Goal: Task Accomplishment & Management: Complete application form

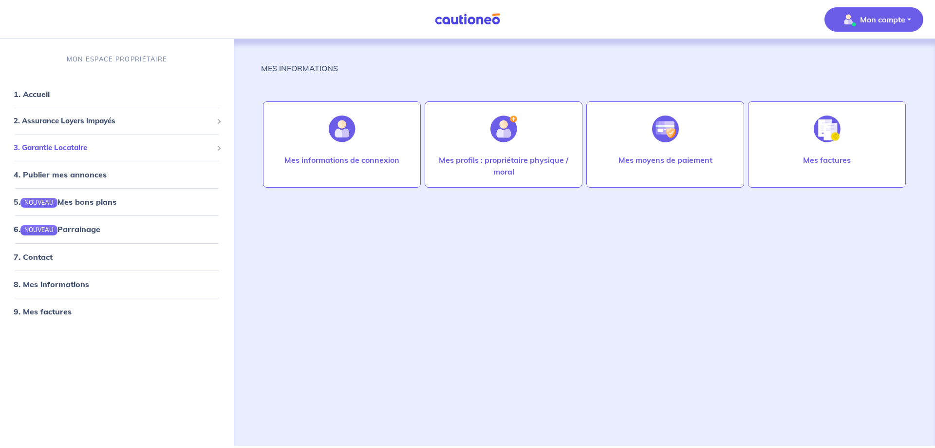
click at [217, 147] on span at bounding box center [218, 148] width 5 height 5
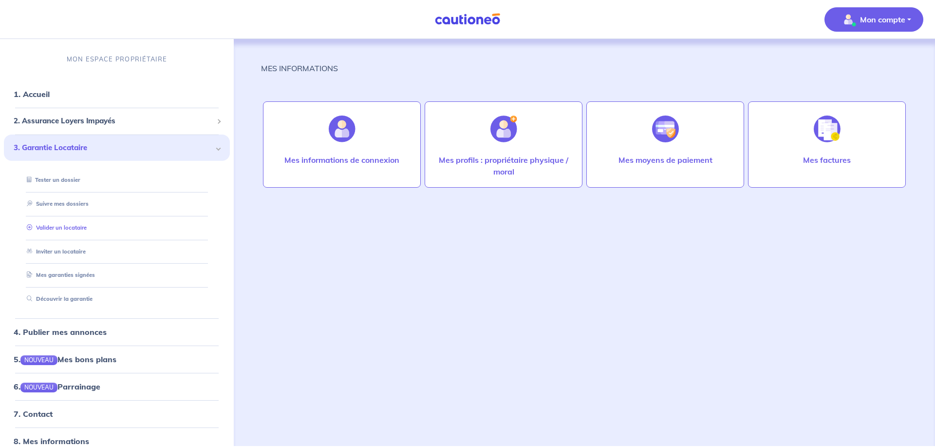
click at [69, 228] on link "Valider un locataire" at bounding box center [55, 227] width 64 height 7
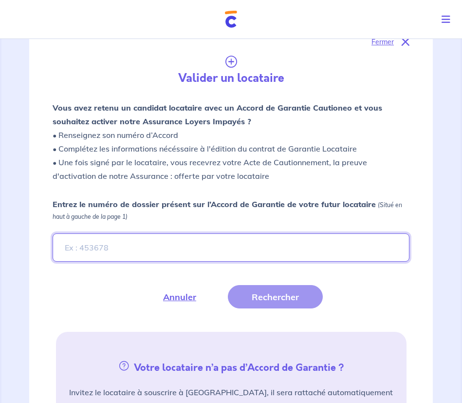
scroll to position [147, 0]
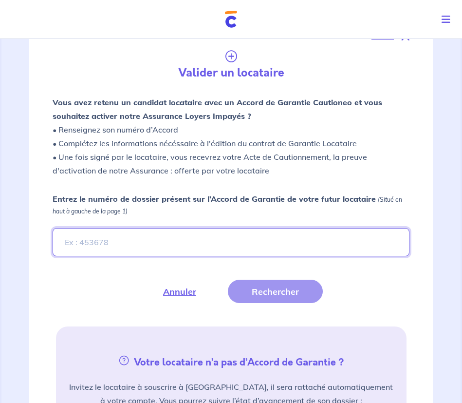
click at [87, 240] on input "Entrez le numéro de dossier présent sur l’Accord de Garantie de votre futur loc…" at bounding box center [231, 242] width 357 height 28
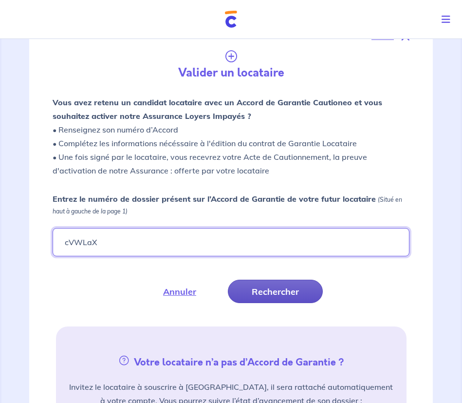
type input "cVWLaX"
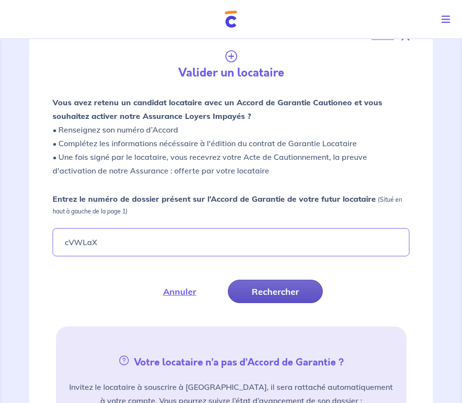
click at [275, 294] on button "Rechercher" at bounding box center [275, 291] width 95 height 23
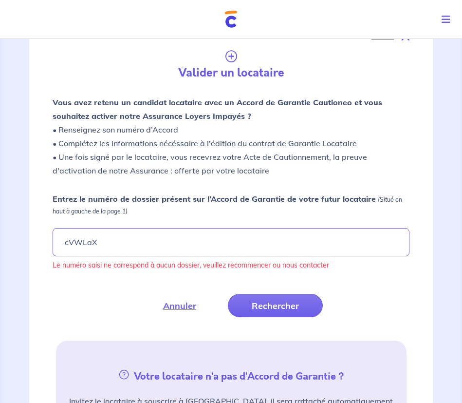
click at [173, 131] on p "Vous avez retenu un candidat locataire avec un Accord de Garantie Cautioneo et …" at bounding box center [231, 136] width 357 height 82
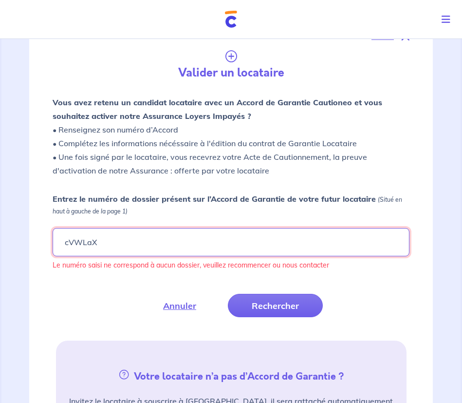
click at [124, 249] on input "cVWLaX" at bounding box center [231, 242] width 357 height 28
drag, startPoint x: 132, startPoint y: 243, endPoint x: 39, endPoint y: 240, distance: 93.6
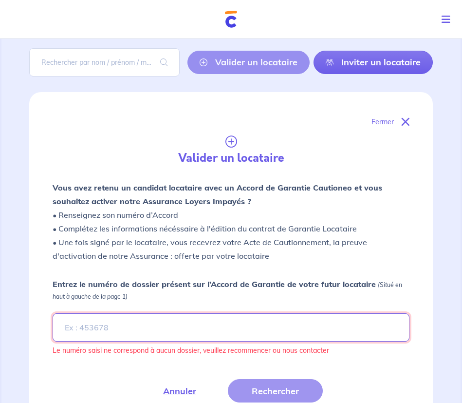
scroll to position [50, 0]
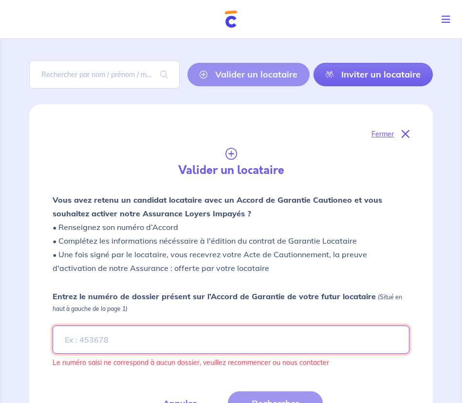
click at [104, 340] on input "Entrez le numéro de dossier présent sur l’Accord de Garantie de votre futur loc…" at bounding box center [231, 339] width 357 height 28
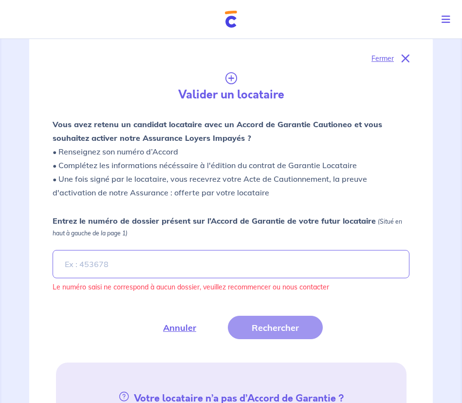
scroll to position [244, 0]
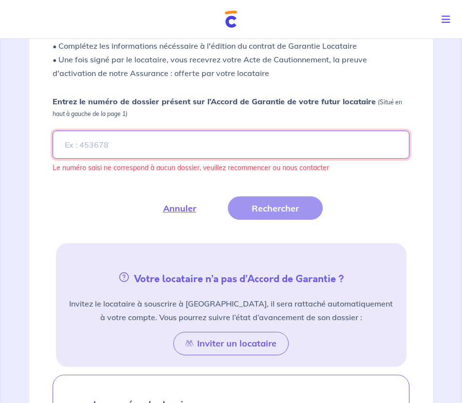
click at [80, 145] on input "Entrez le numéro de dossier présent sur l’Accord de Garantie de votre futur loc…" at bounding box center [231, 145] width 357 height 28
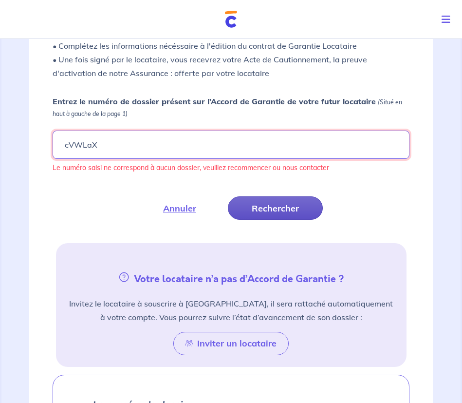
type input "cVWLaX"
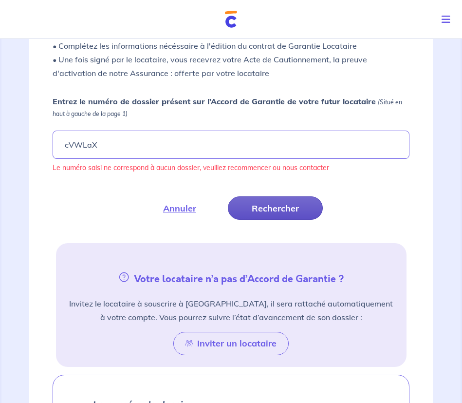
click at [273, 208] on button "Rechercher" at bounding box center [275, 207] width 95 height 23
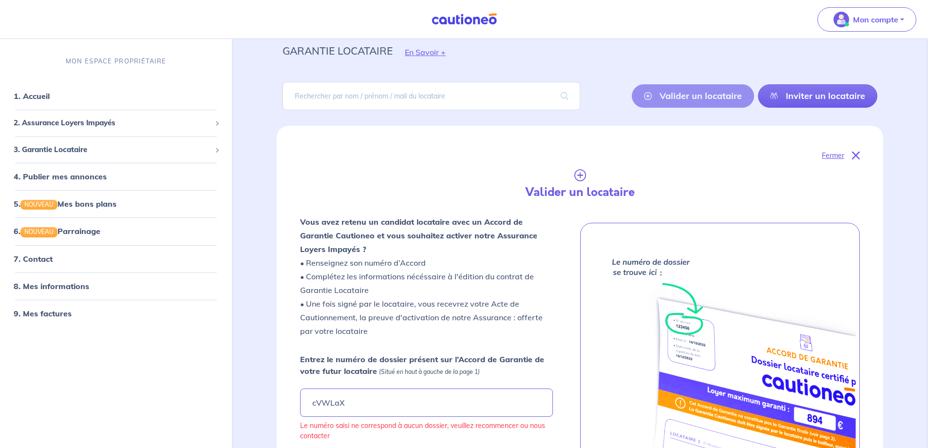
scroll to position [49, 0]
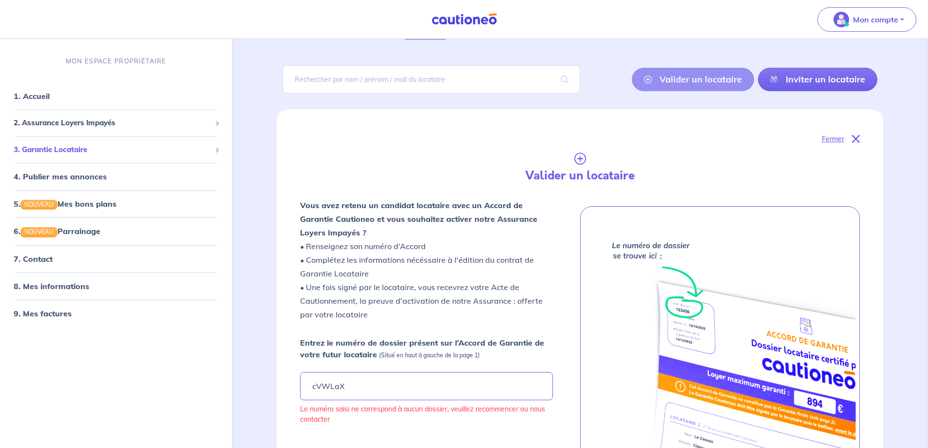
click at [218, 149] on span at bounding box center [216, 149] width 3 height 11
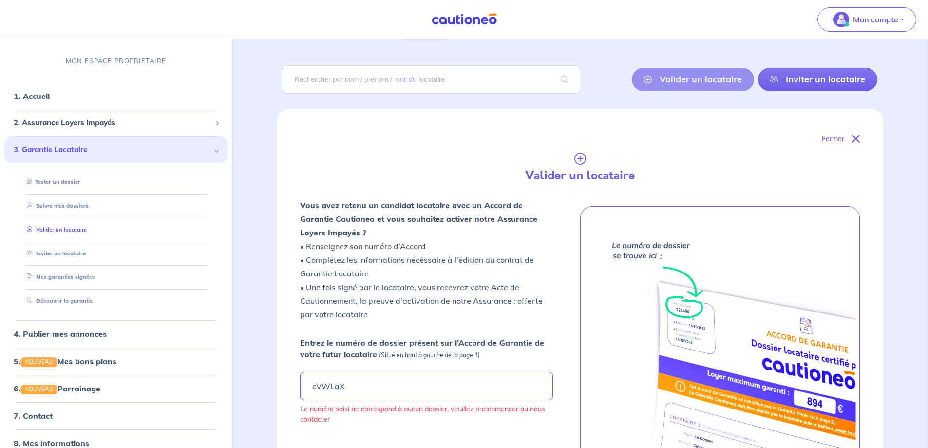
click at [67, 229] on link "Valider un locataire" at bounding box center [55, 229] width 64 height 7
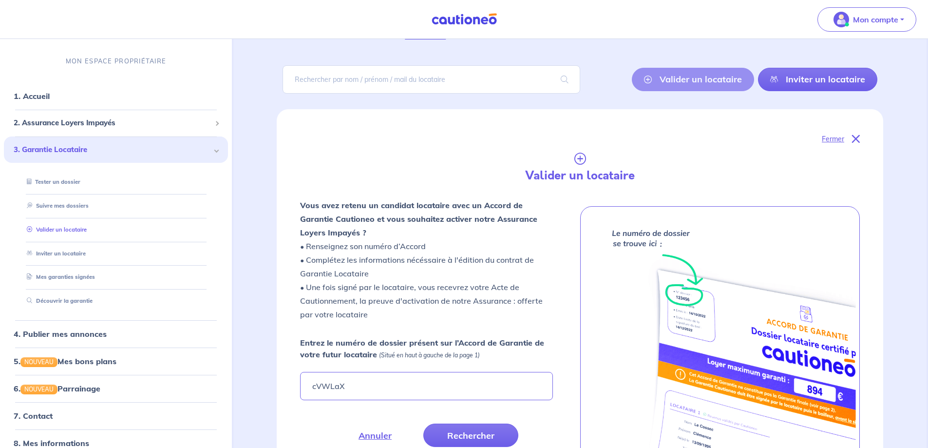
scroll to position [158, 0]
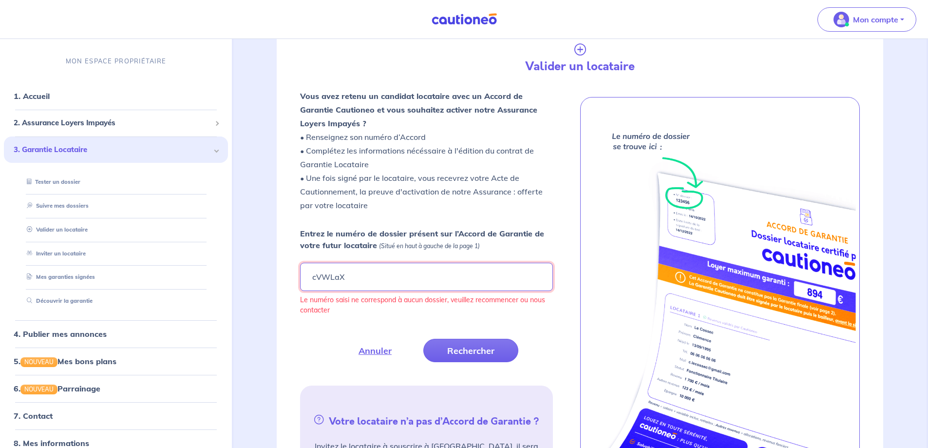
click at [353, 280] on input "cVWLaX" at bounding box center [426, 276] width 252 height 28
click at [69, 181] on link "Tester un dossier" at bounding box center [51, 181] width 56 height 7
click at [63, 232] on link "Valider un locataire" at bounding box center [55, 229] width 64 height 7
click at [35, 98] on link "1. Accueil" at bounding box center [32, 96] width 36 height 10
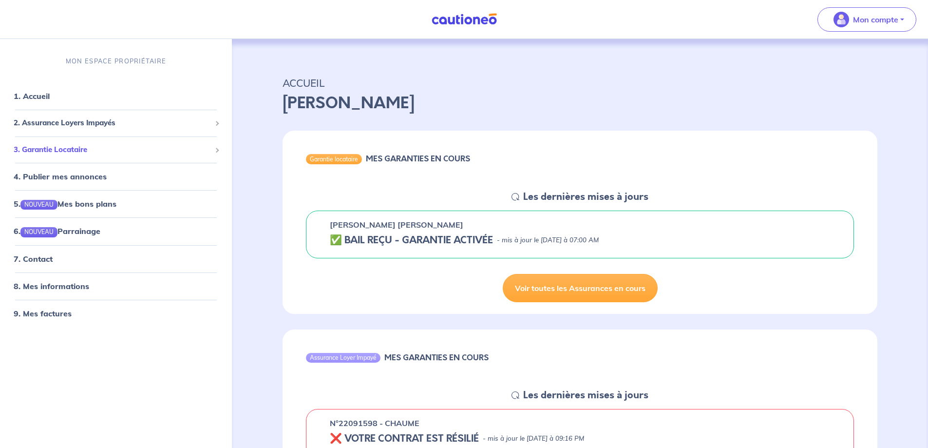
click at [217, 148] on span at bounding box center [216, 150] width 5 height 5
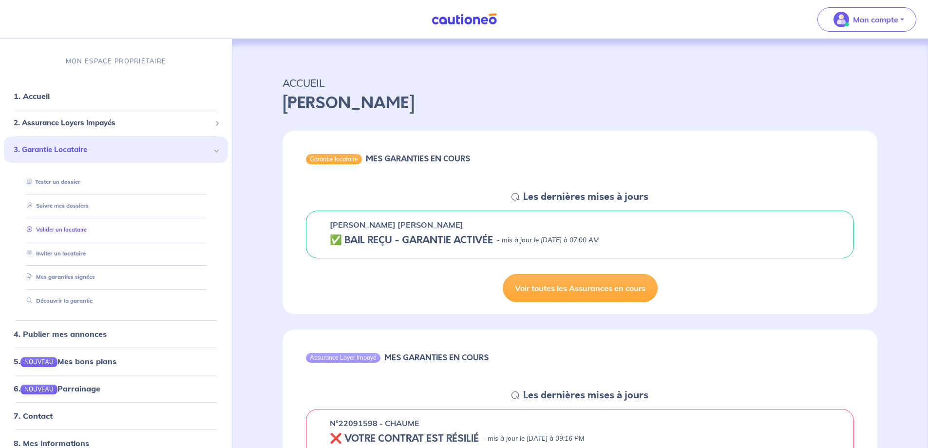
click at [58, 227] on link "Valider un locataire" at bounding box center [55, 229] width 64 height 7
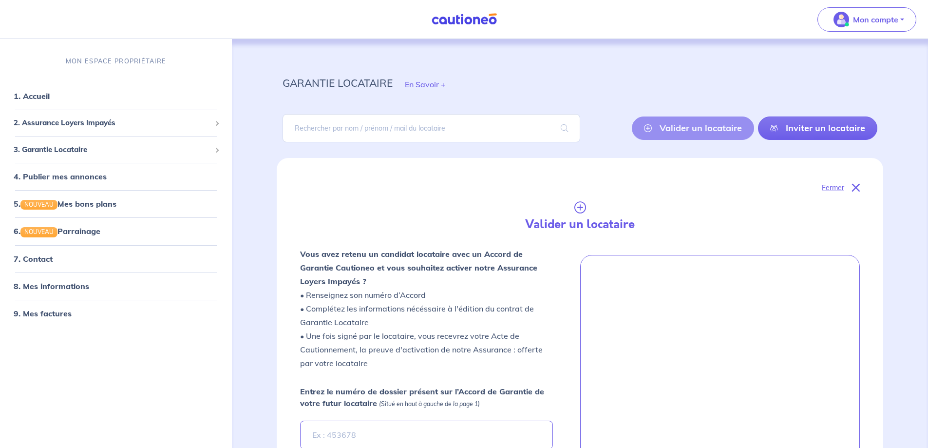
scroll to position [1, 0]
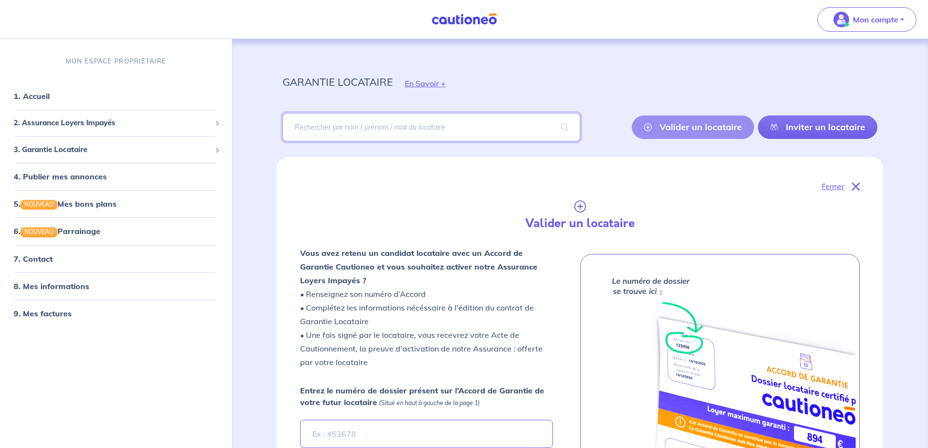
click at [408, 126] on input "search" at bounding box center [430, 127] width 297 height 28
type input "rouaux"
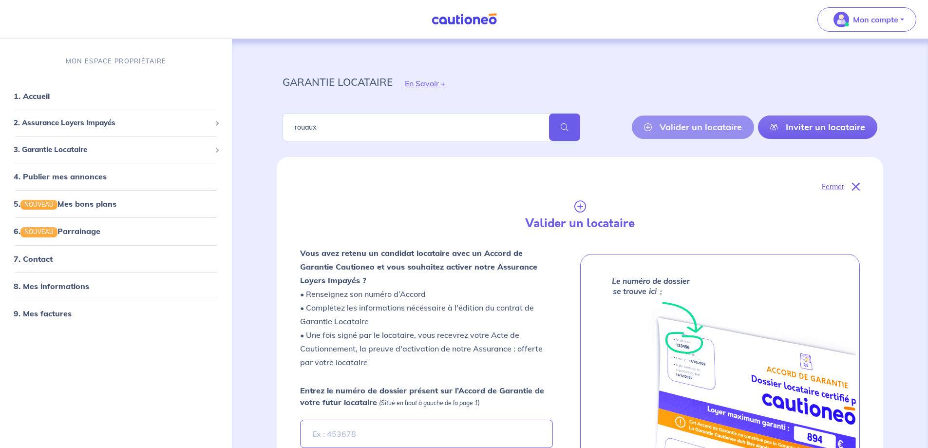
click at [565, 127] on span at bounding box center [564, 126] width 31 height 27
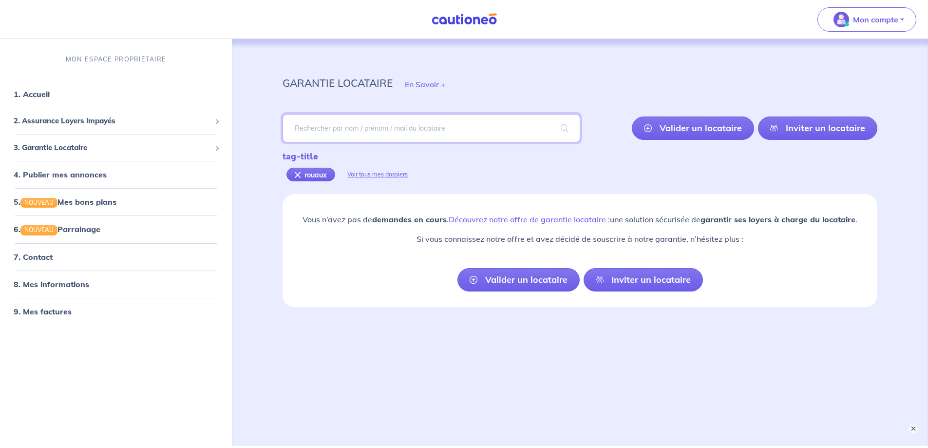
click at [369, 129] on input "search" at bounding box center [430, 128] width 297 height 28
type input "rouaux maxime"
type input "rouaux1998@gmail.com"
click at [569, 128] on span at bounding box center [564, 127] width 31 height 27
click at [376, 129] on input "search" at bounding box center [430, 128] width 297 height 28
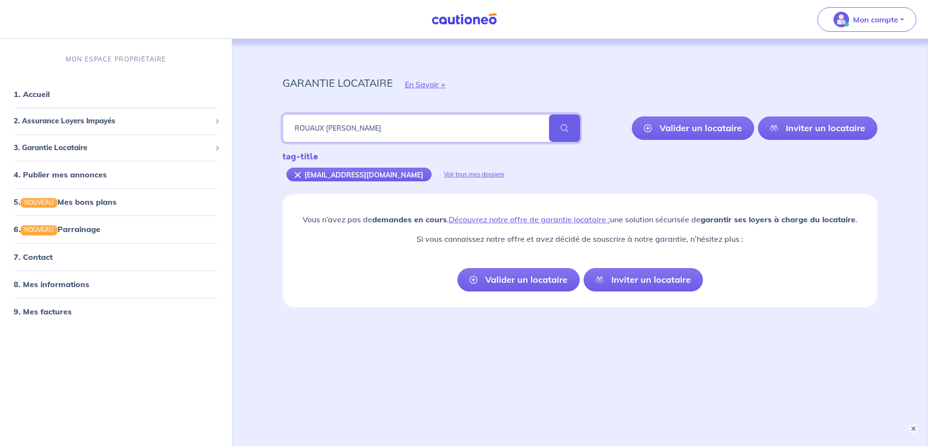
type input "ROUAUX Maxime"
